Goal: Find specific page/section: Find specific page/section

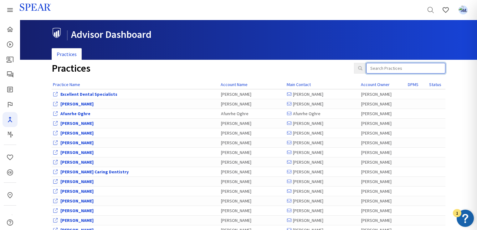
click at [396, 66] on input "search" at bounding box center [405, 68] width 79 height 11
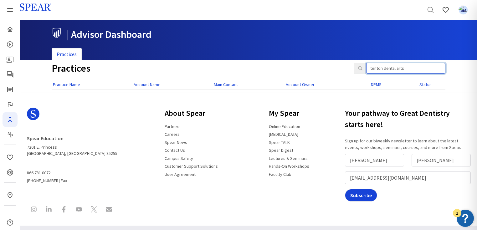
drag, startPoint x: 405, startPoint y: 68, endPoint x: 248, endPoint y: 72, distance: 156.8
click at [264, 69] on div "Practices tenton dental arts" at bounding box center [248, 71] width 403 height 17
click at [254, 64] on h1 "Practices" at bounding box center [198, 68] width 293 height 11
click at [420, 66] on input "tenton dental arts" at bounding box center [405, 68] width 79 height 11
click at [375, 67] on input "tenton dental arts" at bounding box center [405, 68] width 79 height 11
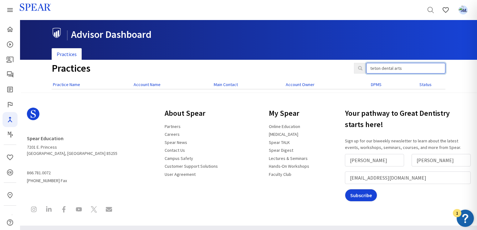
click at [409, 68] on input "teton dental arts" at bounding box center [405, 68] width 79 height 11
drag, startPoint x: 404, startPoint y: 67, endPoint x: 330, endPoint y: 66, distance: 74.8
click at [330, 66] on div "Practices teton dental arts" at bounding box center [248, 71] width 403 height 17
paste input "Teton Dental A"
type input "Teton Dental Arts"
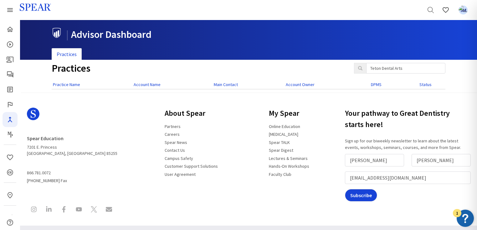
click at [13, 119] on icon "Navigator Pro" at bounding box center [10, 120] width 8 height 8
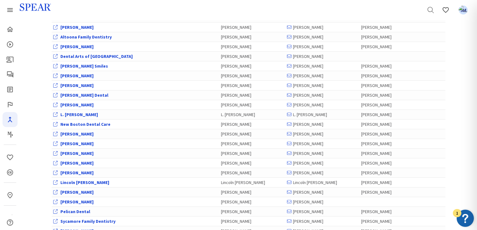
scroll to position [1102, 0]
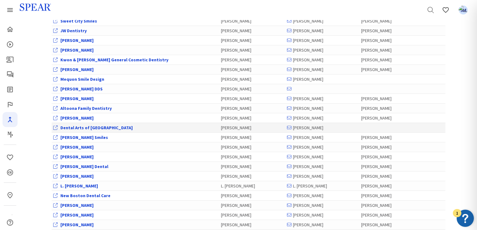
click at [61, 125] on link "Dental Arts of [GEOGRAPHIC_DATA]" at bounding box center [96, 128] width 72 height 6
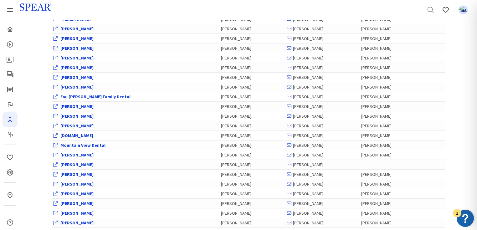
scroll to position [1027, 0]
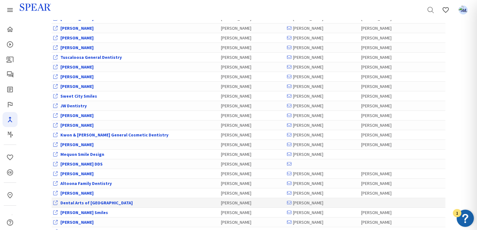
click at [88, 200] on link "Dental Arts of [GEOGRAPHIC_DATA]" at bounding box center [96, 203] width 72 height 6
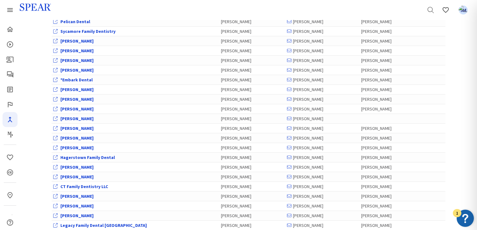
scroll to position [1427, 0]
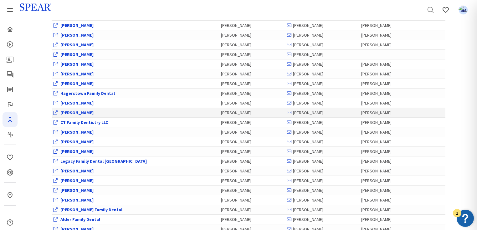
click at [87, 110] on link "[PERSON_NAME]" at bounding box center [76, 113] width 33 height 6
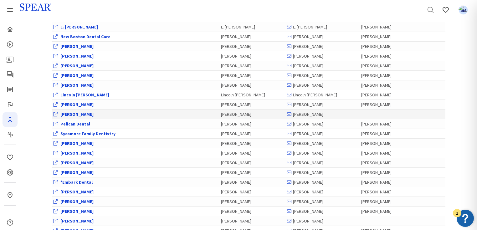
scroll to position [1377, 0]
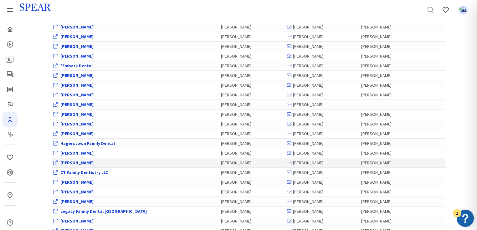
click at [87, 160] on link "[PERSON_NAME]" at bounding box center [76, 163] width 33 height 6
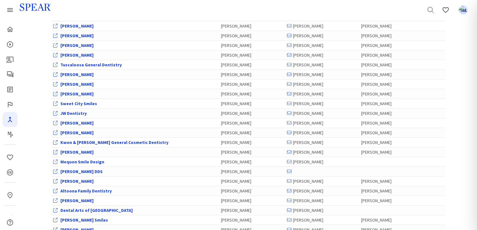
scroll to position [1127, 0]
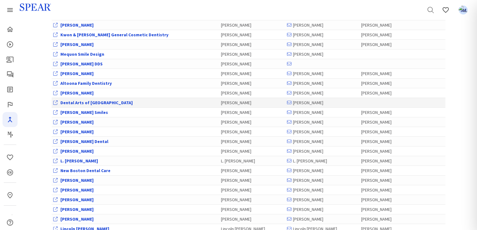
click at [72, 100] on link "Dental Arts of [GEOGRAPHIC_DATA]" at bounding box center [96, 103] width 72 height 6
